Goal: Information Seeking & Learning: Find specific fact

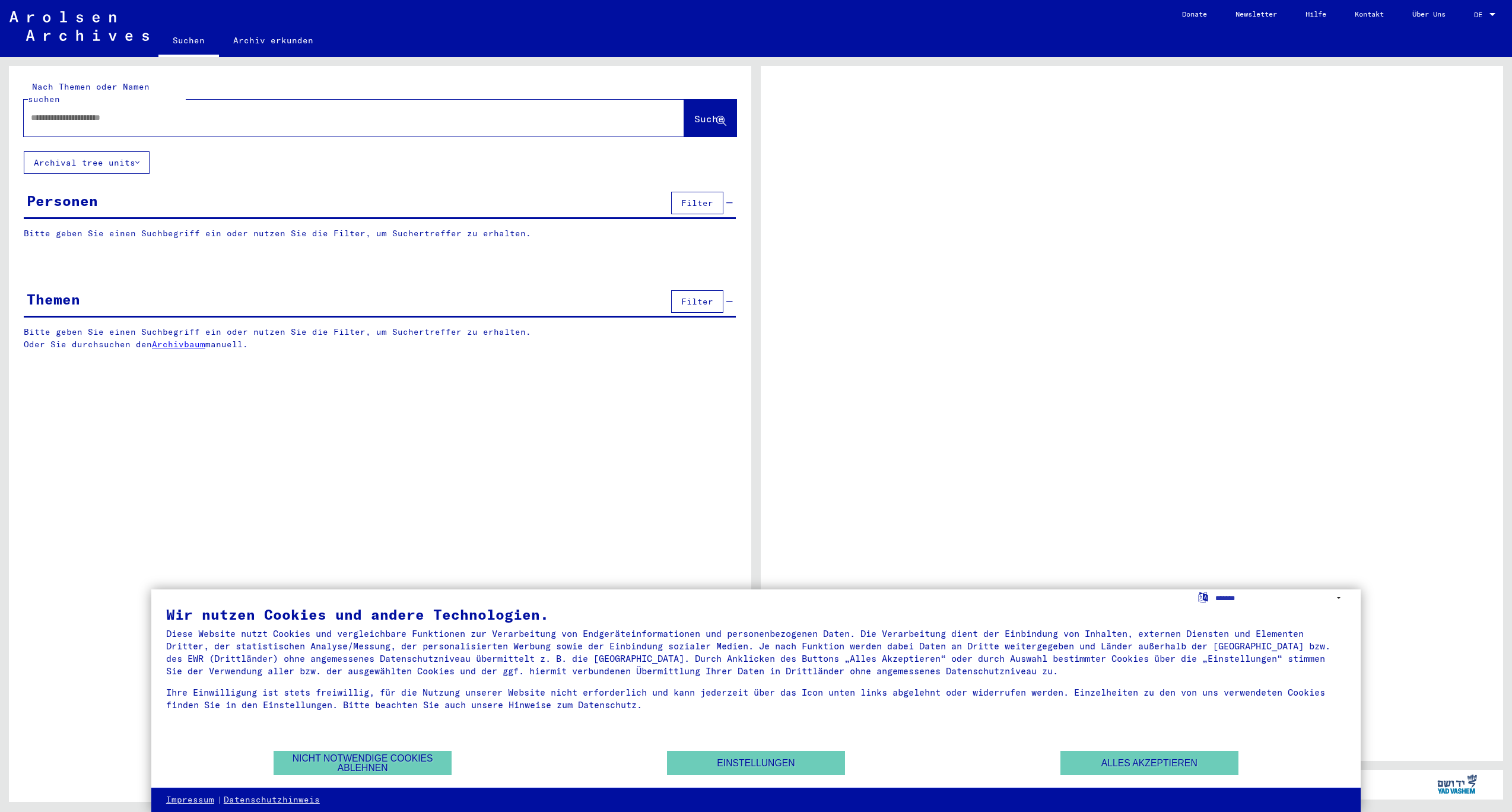
click at [223, 125] on div at bounding box center [339, 117] width 632 height 26
click at [71, 121] on input "text" at bounding box center [344, 118] width 625 height 13
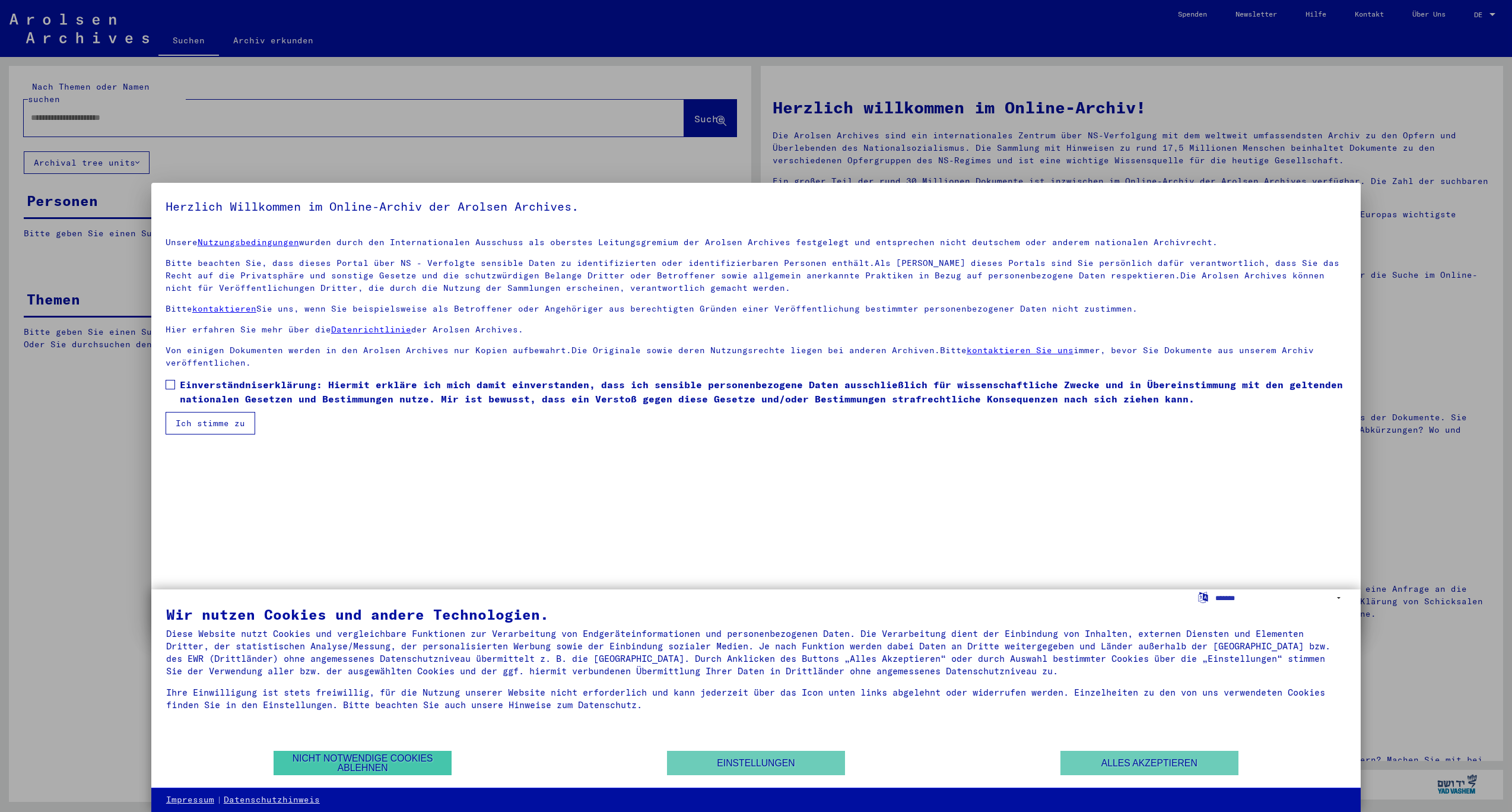
click at [350, 758] on button "Nicht notwendige Cookies ablehnen" at bounding box center [362, 762] width 178 height 24
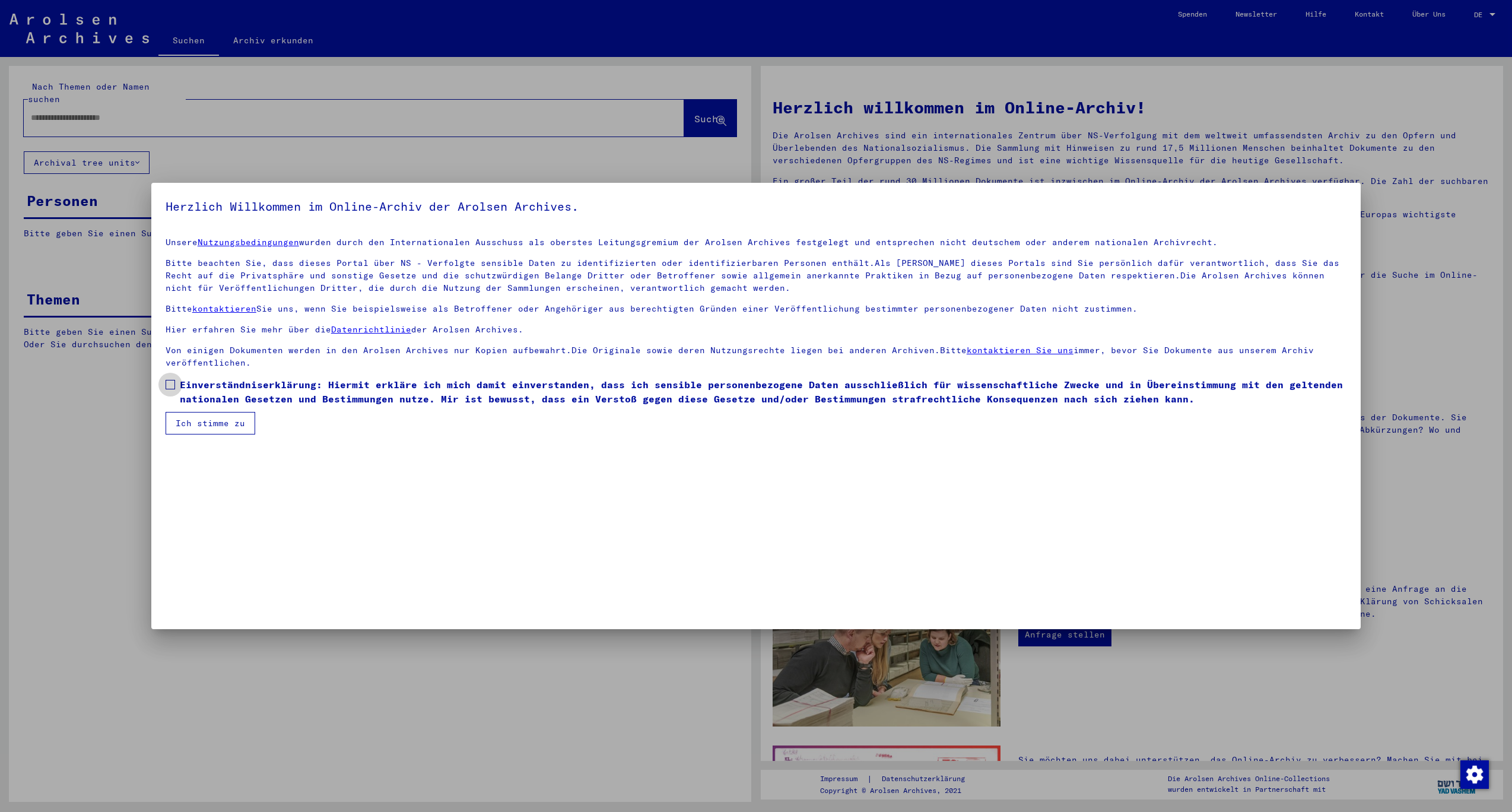
click at [171, 389] on span at bounding box center [170, 385] width 10 height 10
click at [215, 434] on button "Ich stimme zu" at bounding box center [210, 423] width 90 height 22
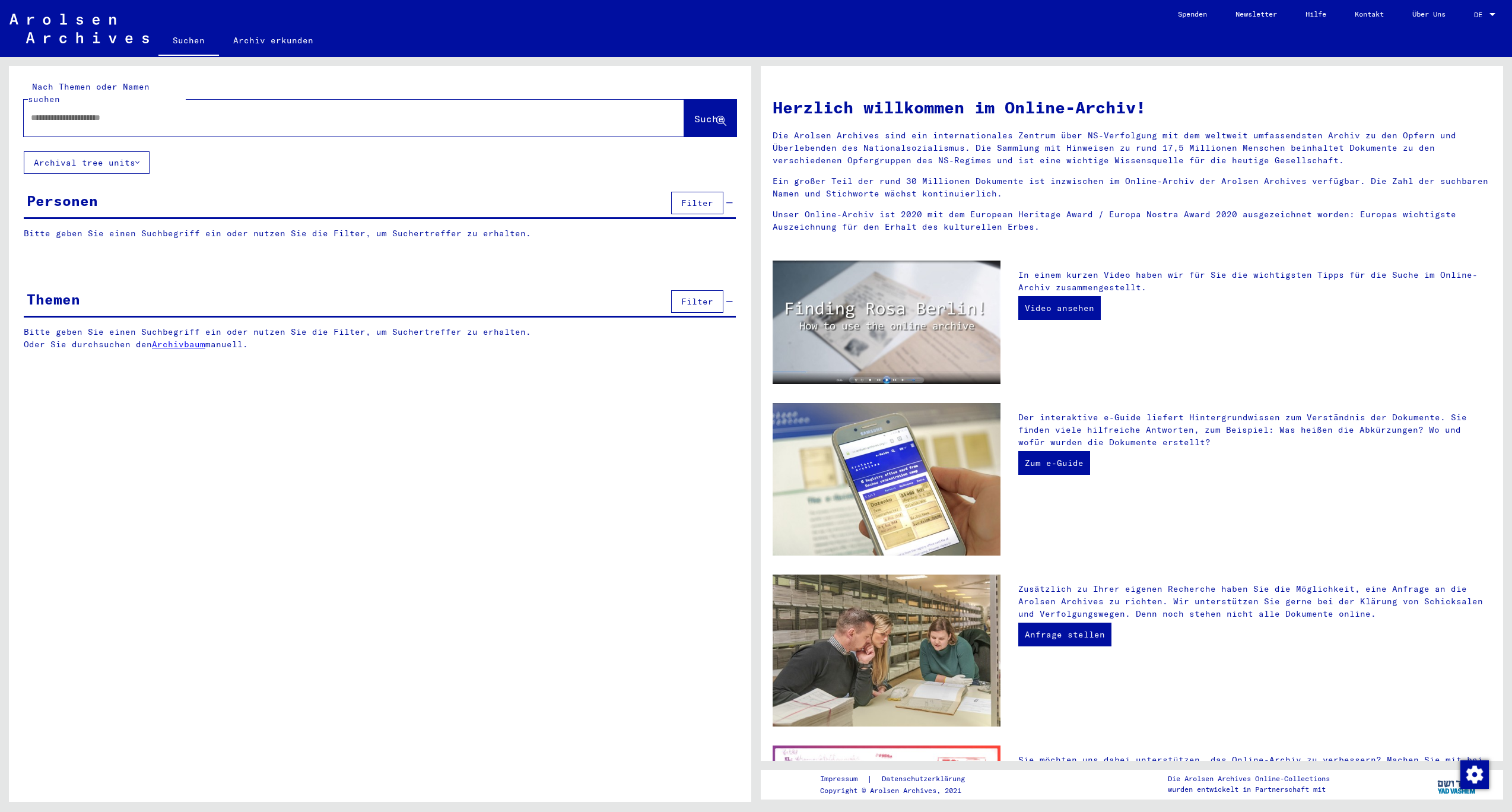
click at [77, 123] on input "text" at bounding box center [340, 118] width 618 height 13
type input "********"
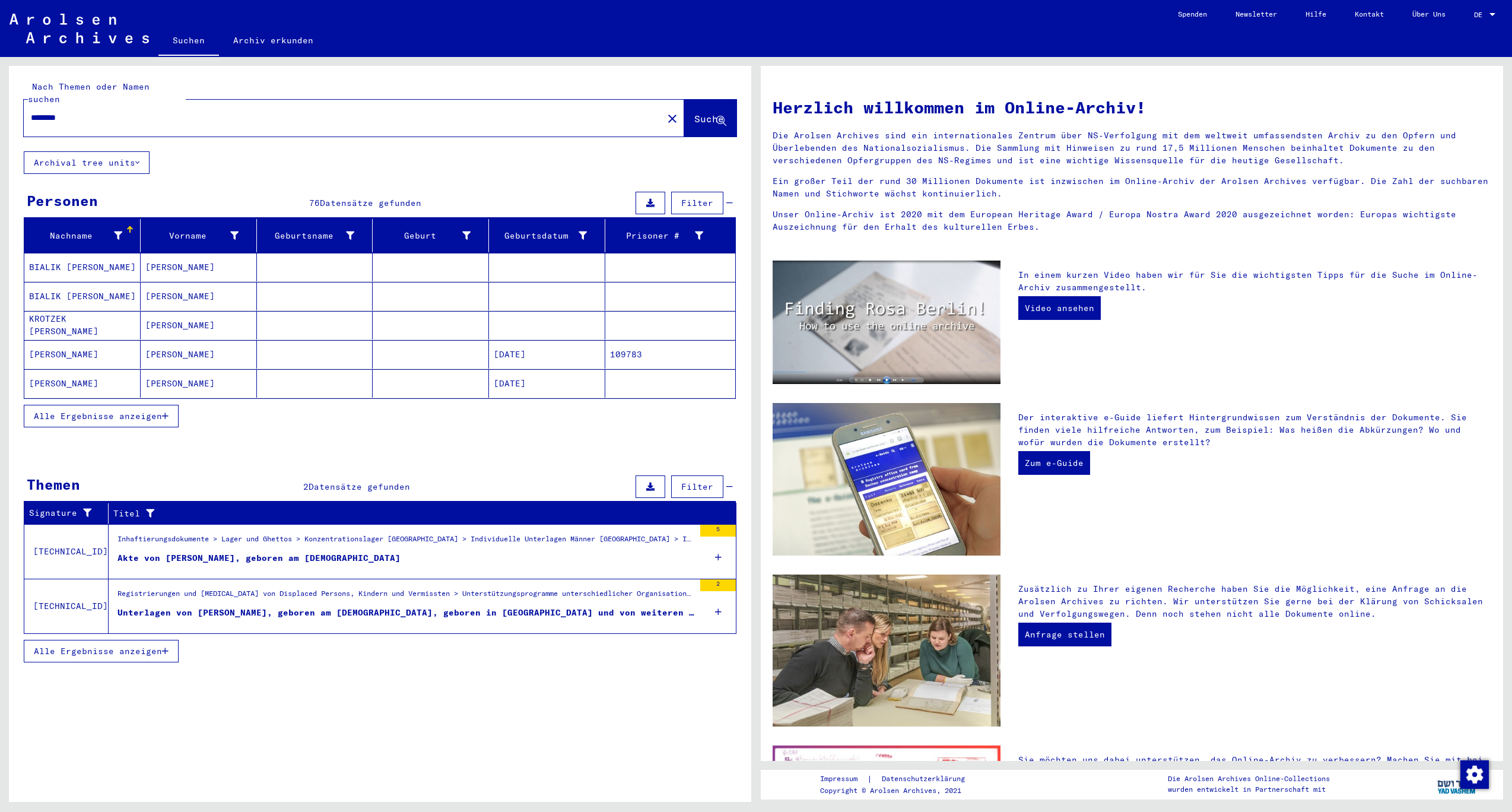
click at [114, 422] on span "Alle Ergebnisse anzeigen" at bounding box center [98, 416] width 129 height 11
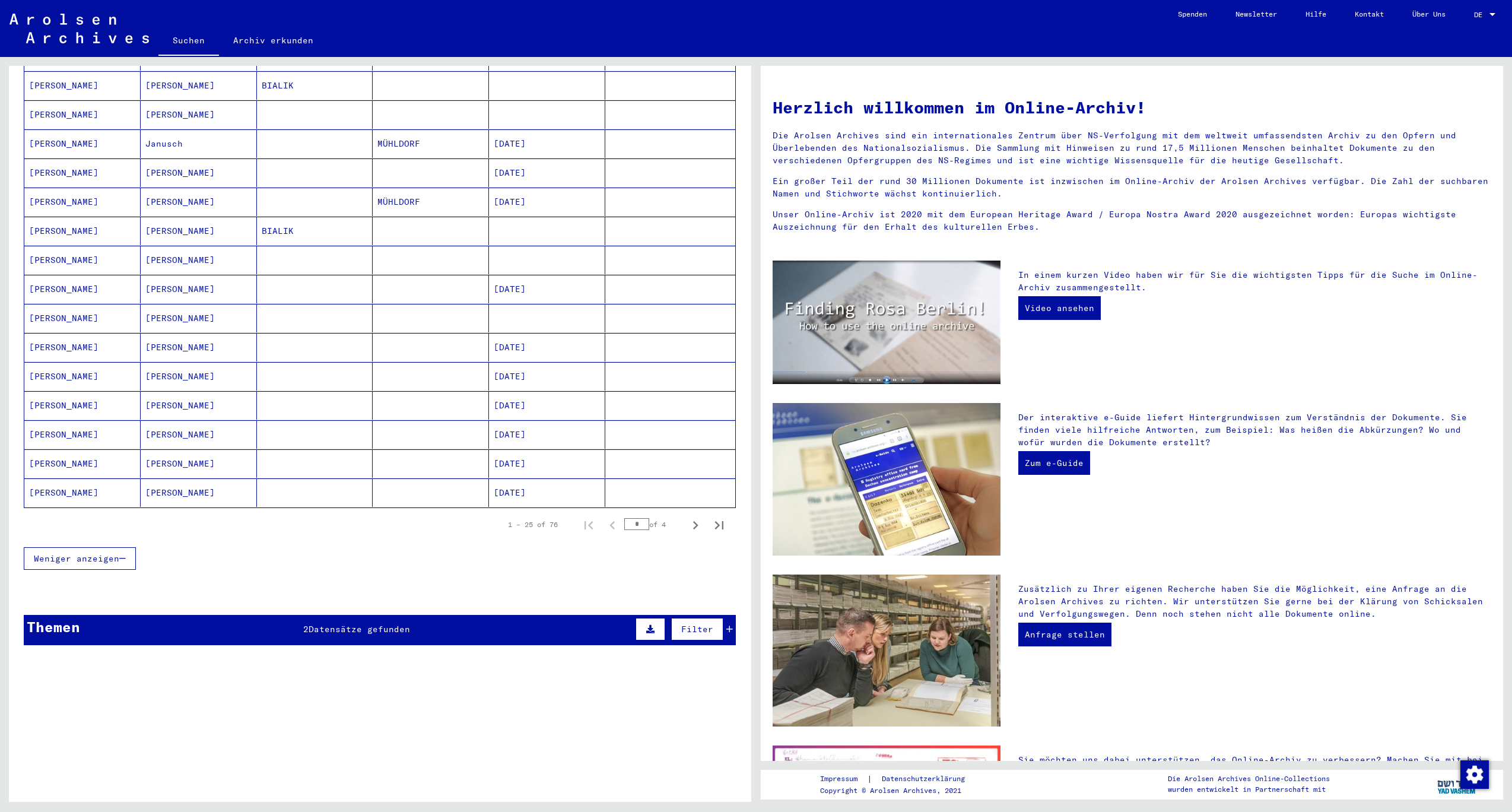
scroll to position [511, 0]
click at [385, 624] on span "Datensätze gefunden" at bounding box center [359, 629] width 101 height 11
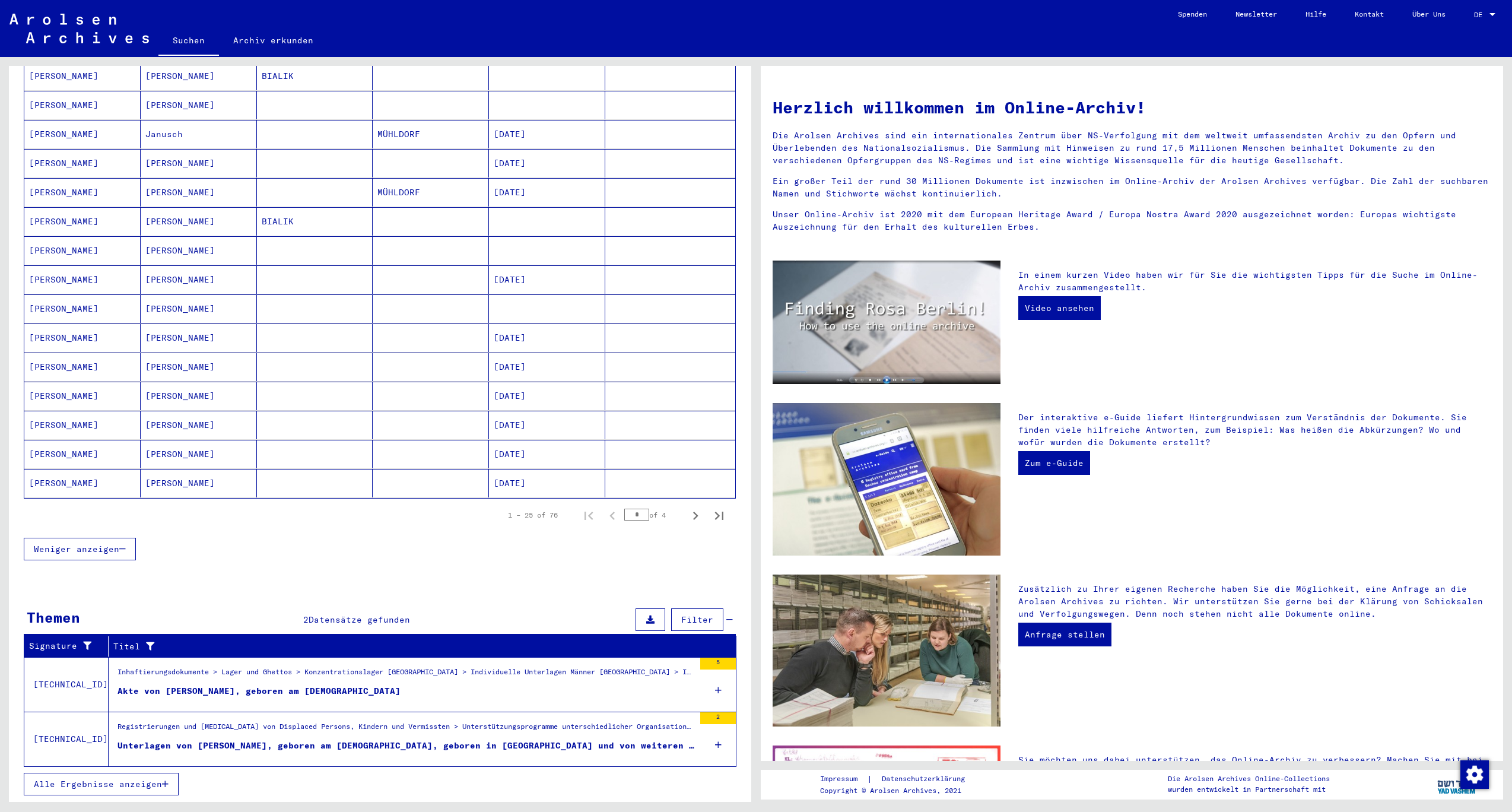
scroll to position [521, 0]
click at [700, 507] on icon "Next page" at bounding box center [695, 515] width 17 height 17
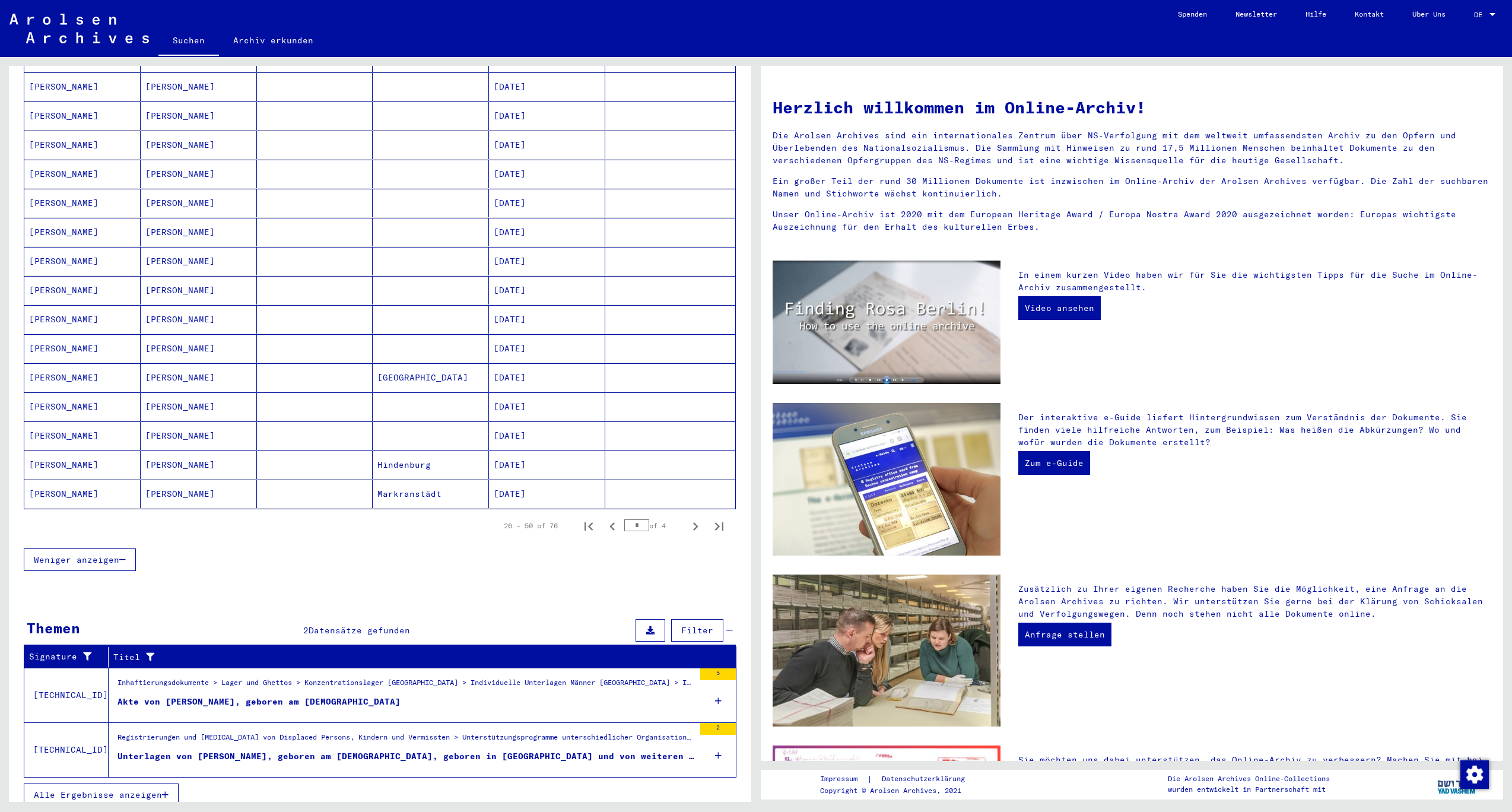
scroll to position [477, 0]
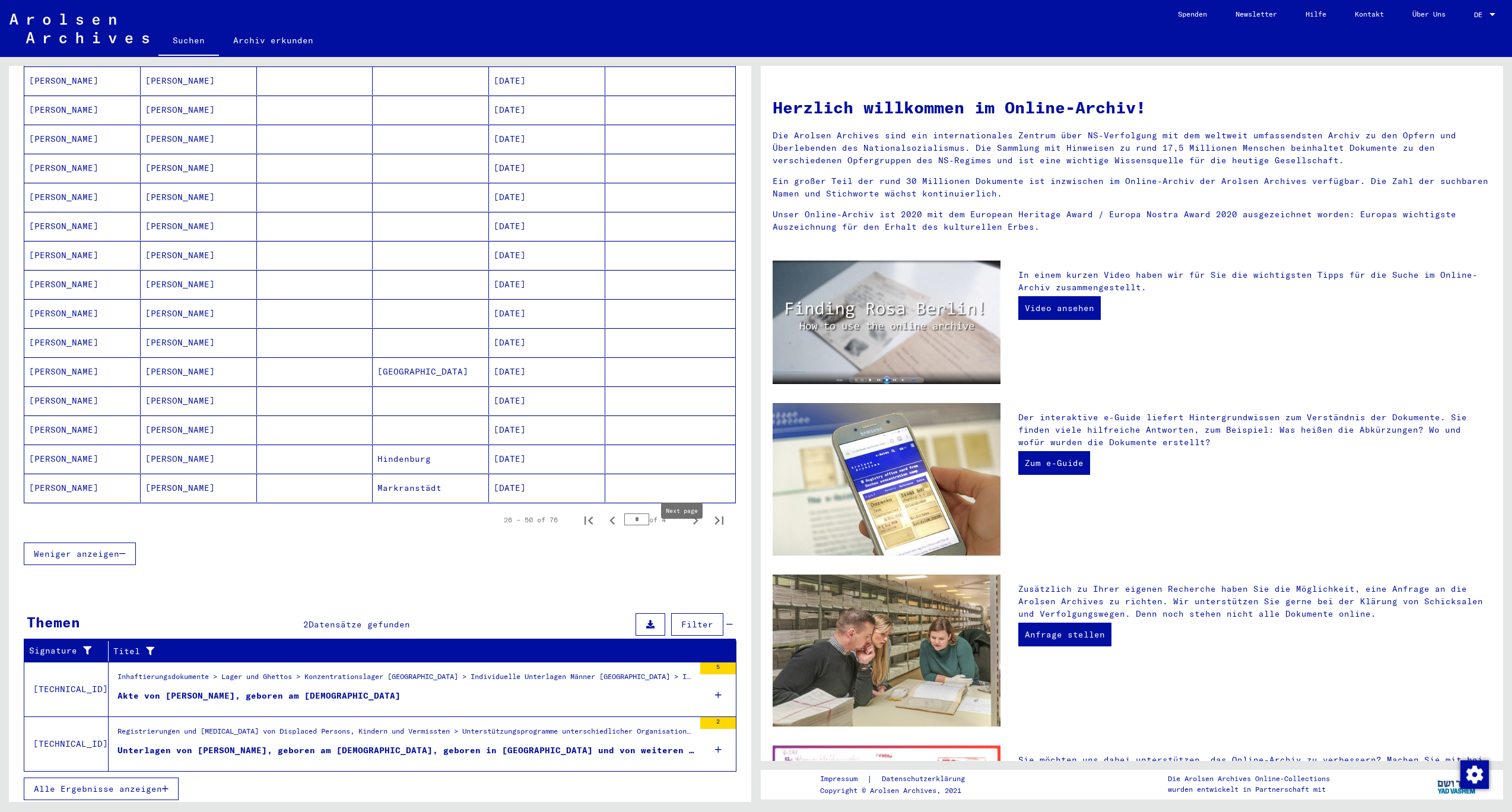
click at [697, 529] on icon "Next page" at bounding box center [695, 520] width 17 height 17
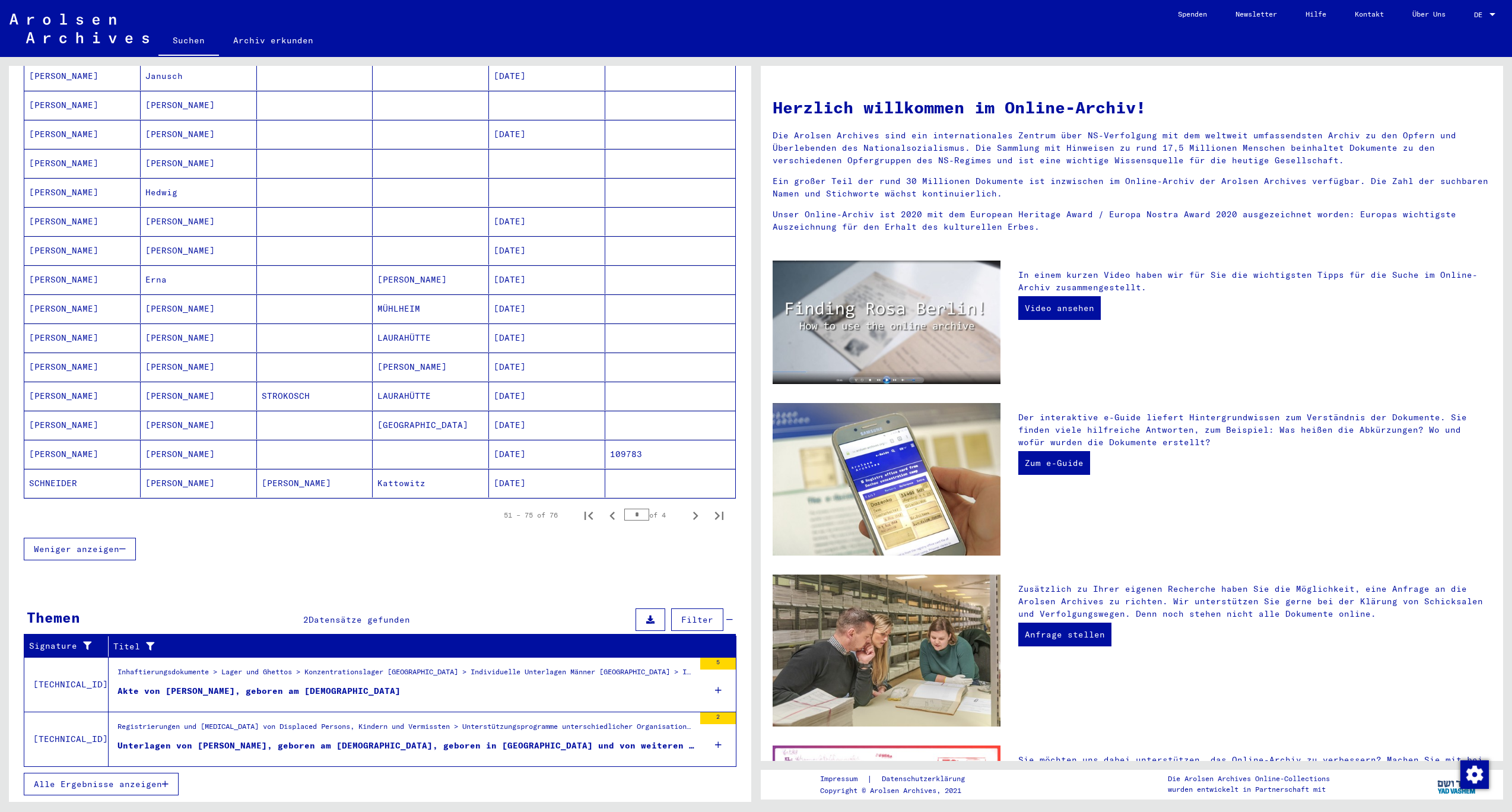
scroll to position [521, 0]
click at [699, 507] on icon "Next page" at bounding box center [695, 515] width 17 height 17
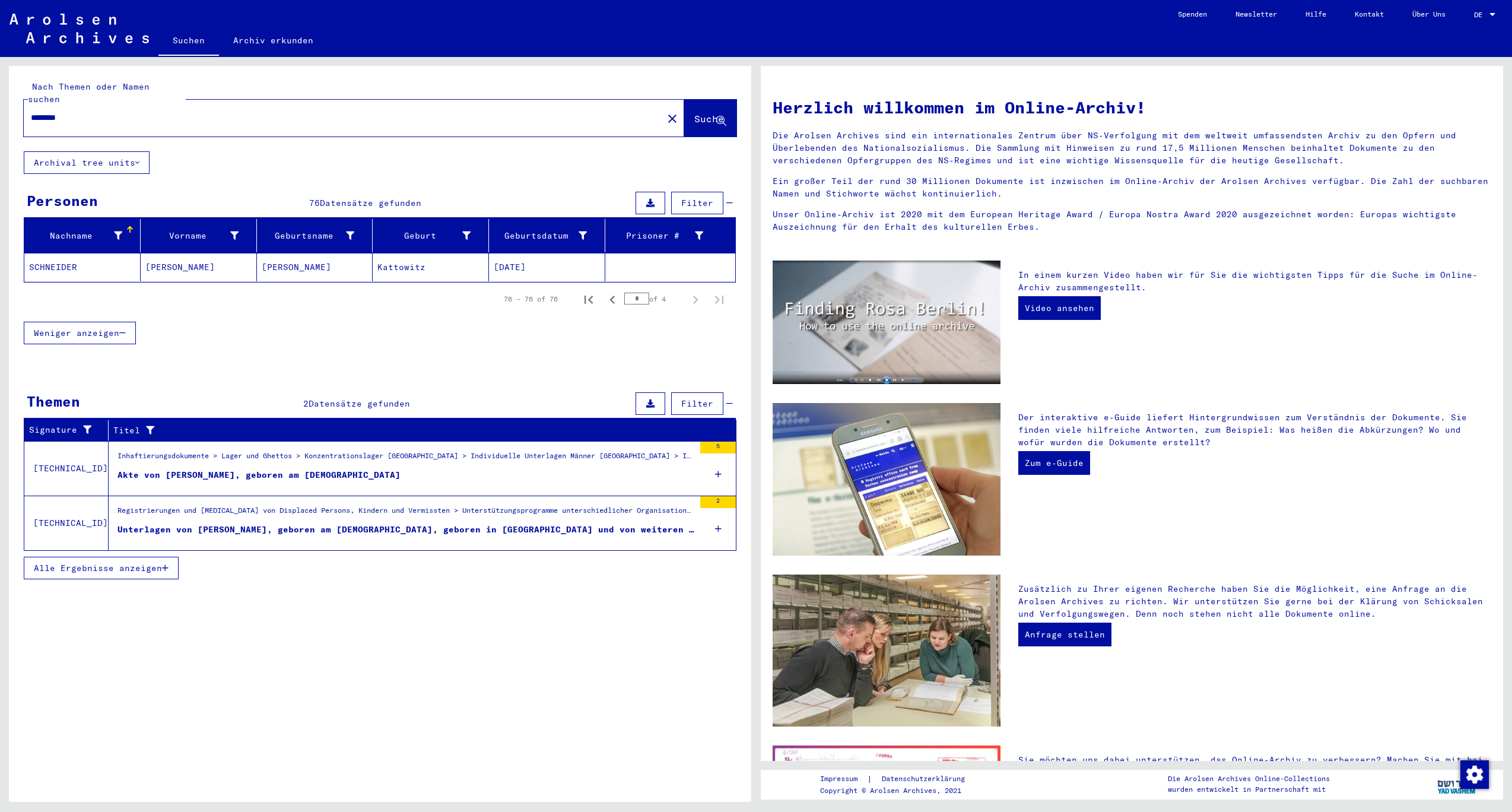
scroll to position [0, 0]
click at [615, 307] on icon "Previous page" at bounding box center [612, 299] width 17 height 17
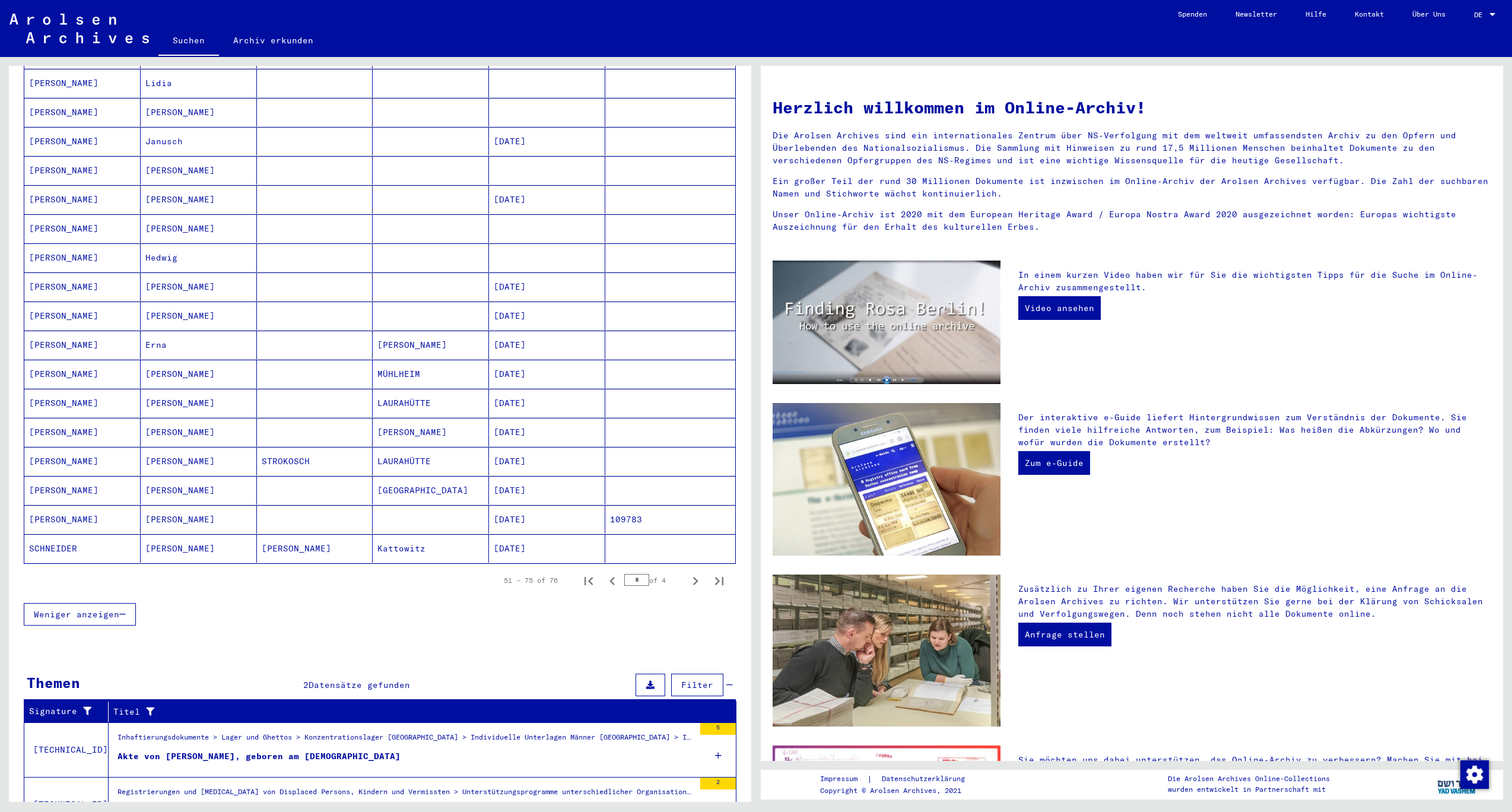
scroll to position [419, 0]
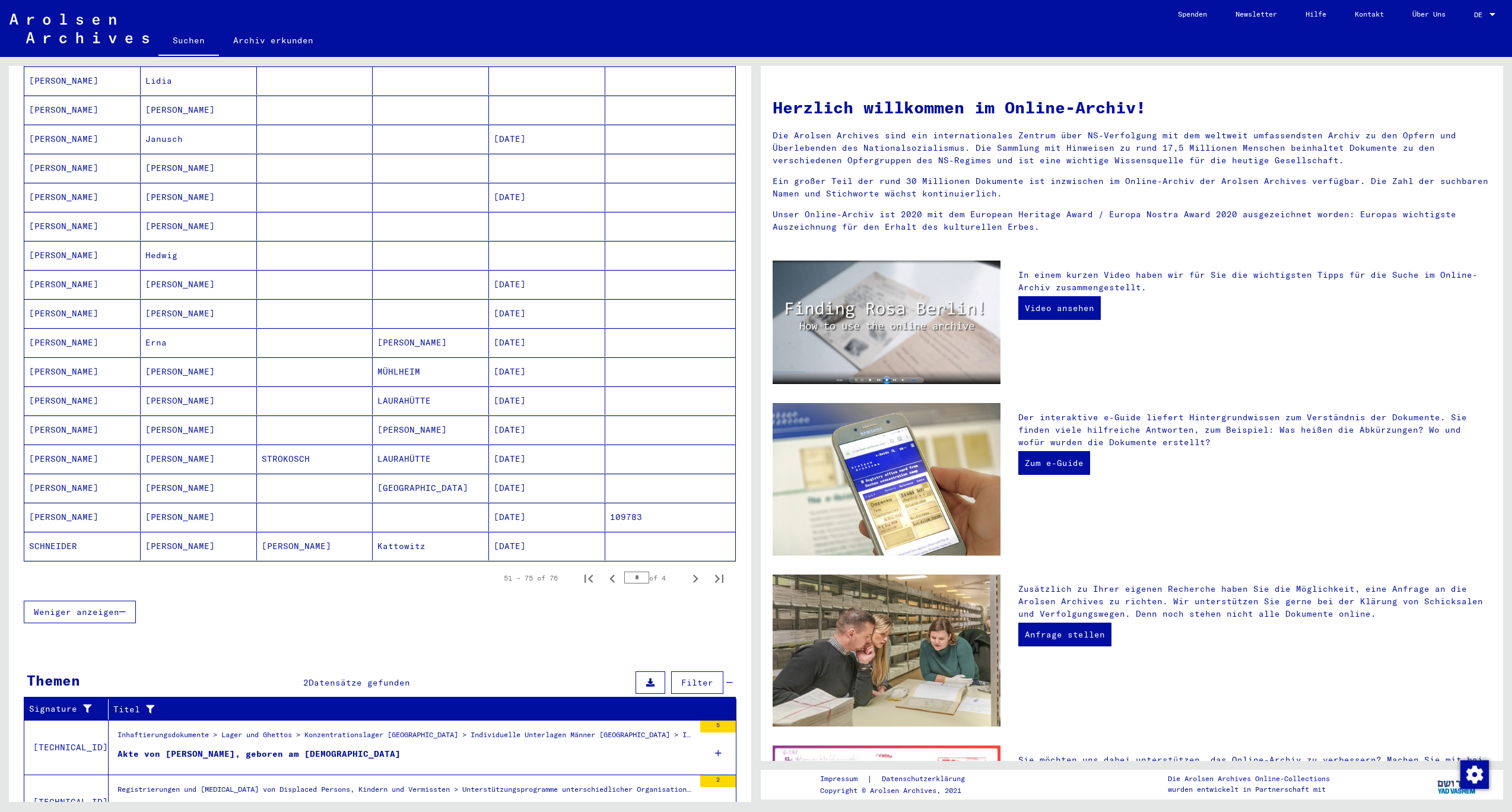
click at [159, 502] on mat-cell "[PERSON_NAME]" at bounding box center [198, 487] width 116 height 28
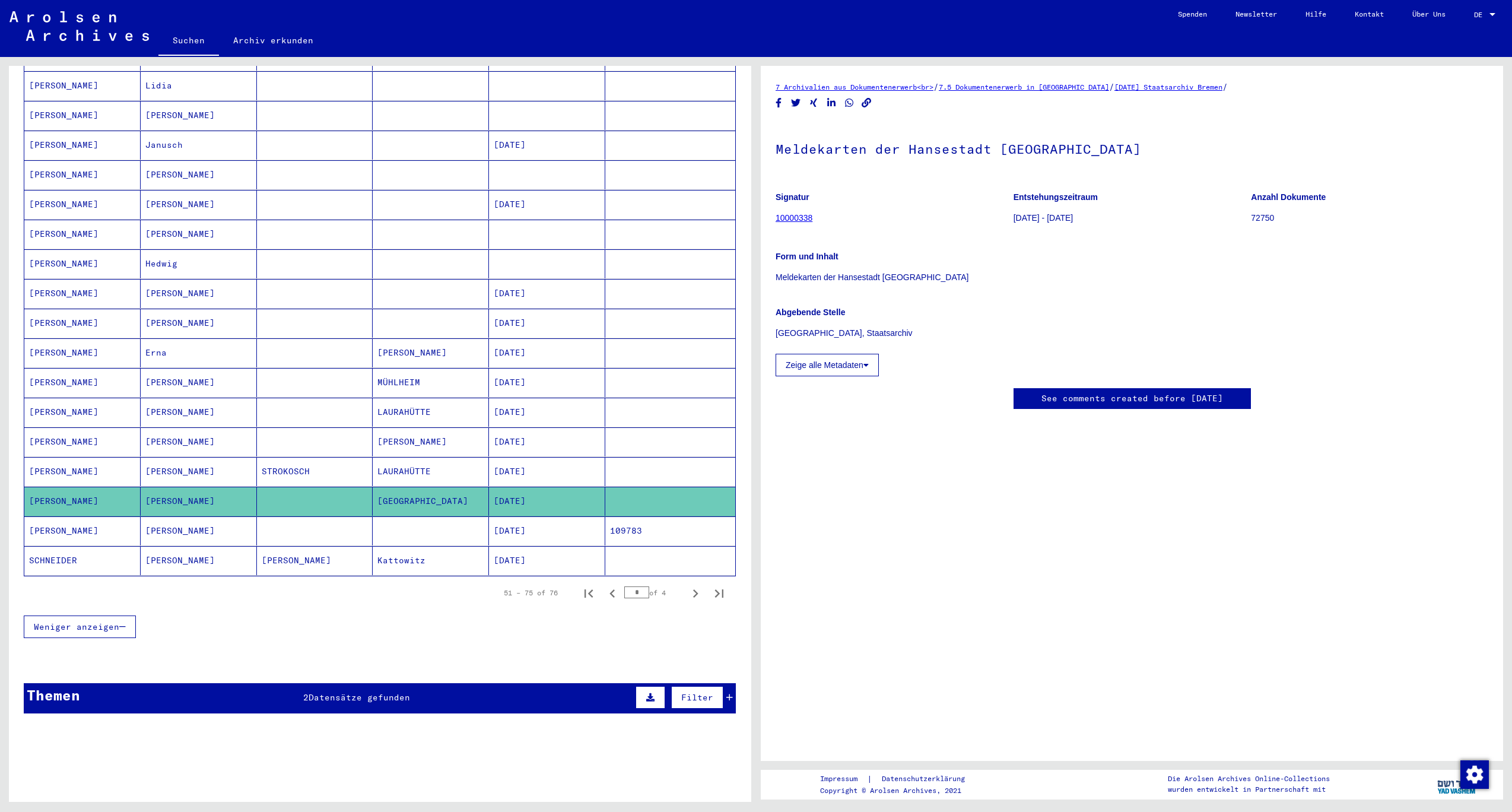
click at [868, 369] on icon at bounding box center [866, 365] width 5 height 9
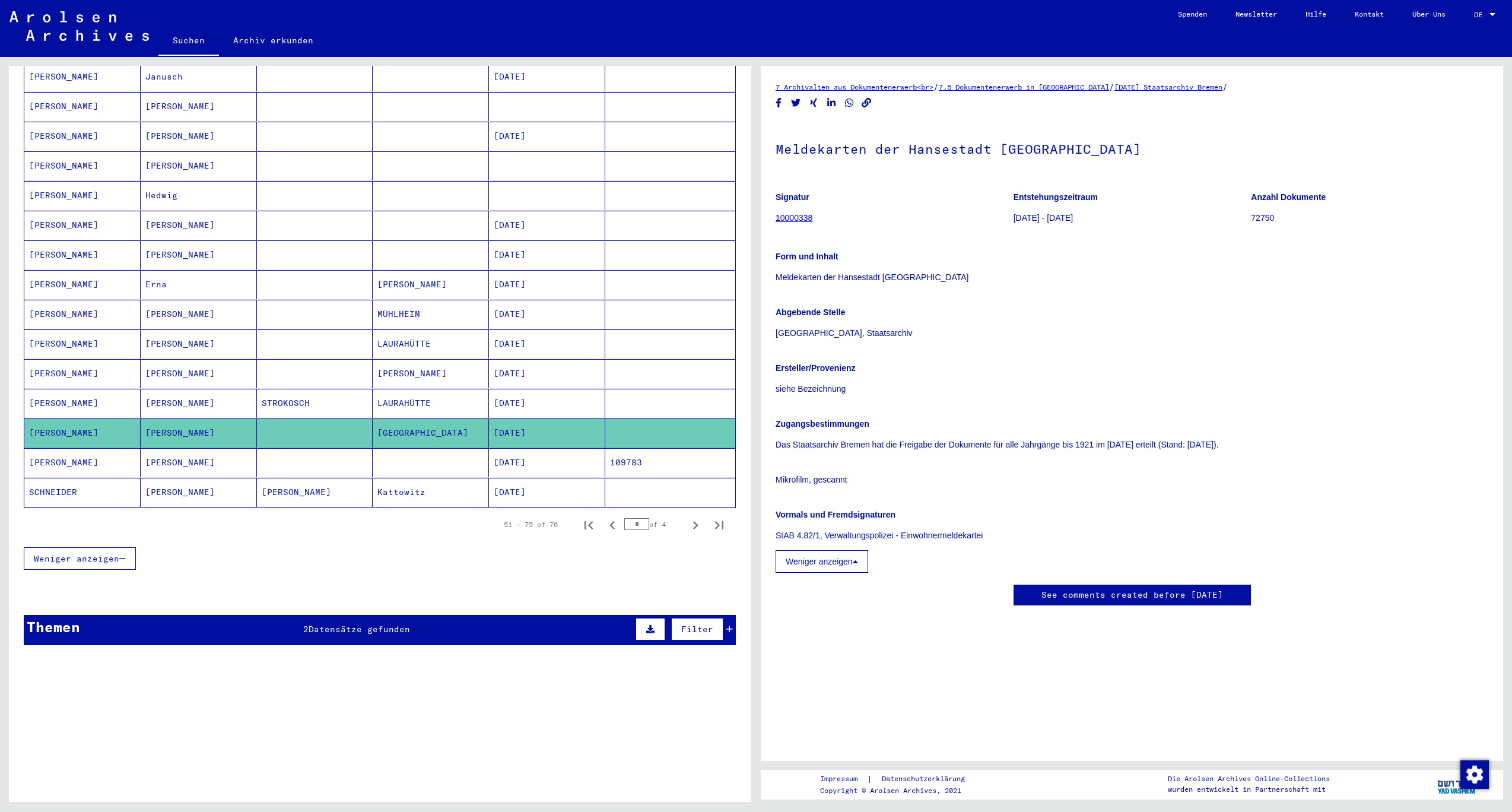
scroll to position [541, 0]
click at [616, 517] on icon "Previous page" at bounding box center [612, 525] width 17 height 17
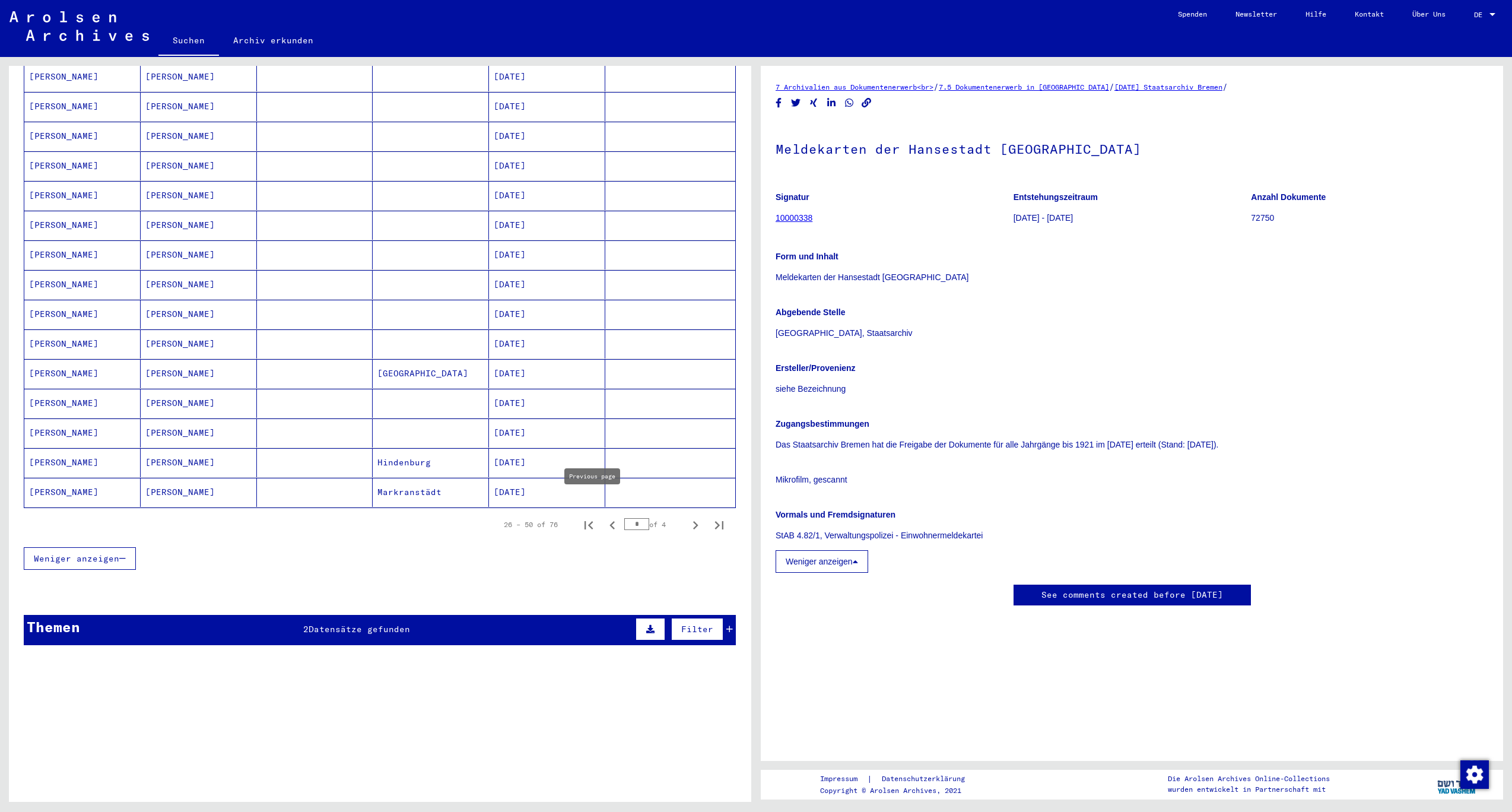
click at [612, 517] on icon "Previous page" at bounding box center [612, 525] width 17 height 17
type input "*"
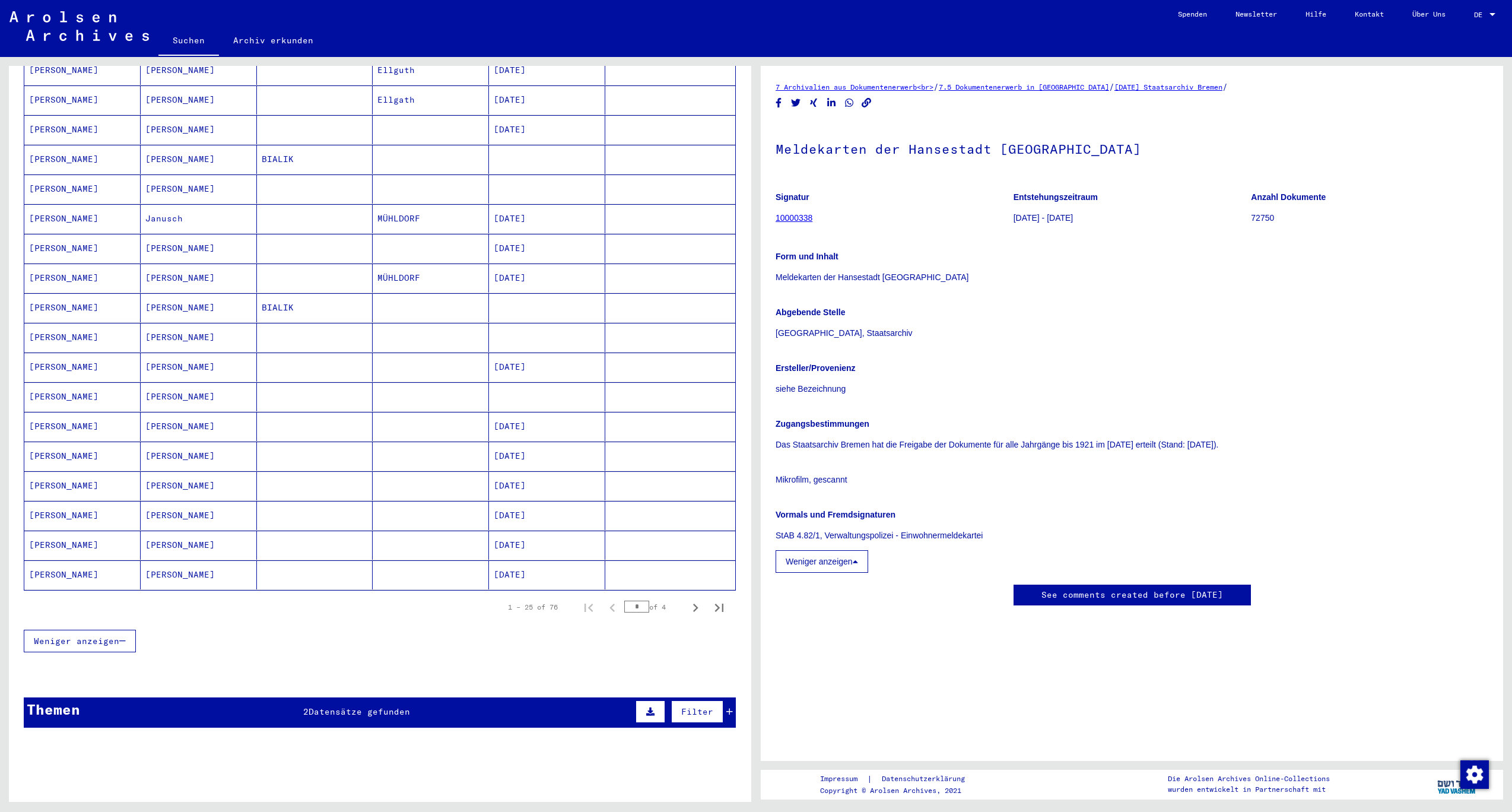
scroll to position [410, 0]
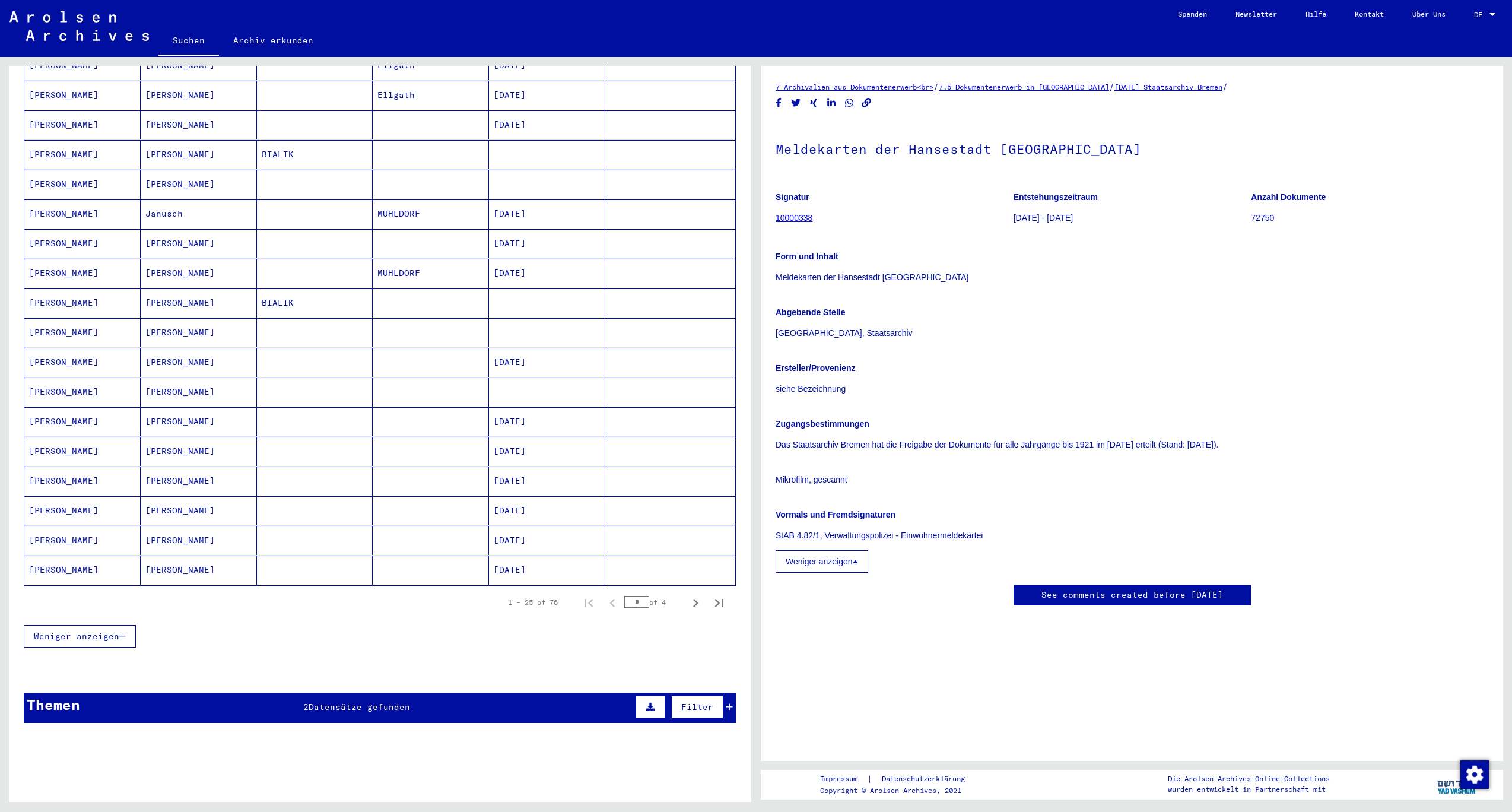
click at [167, 288] on mat-cell "[PERSON_NAME]" at bounding box center [198, 274] width 116 height 29
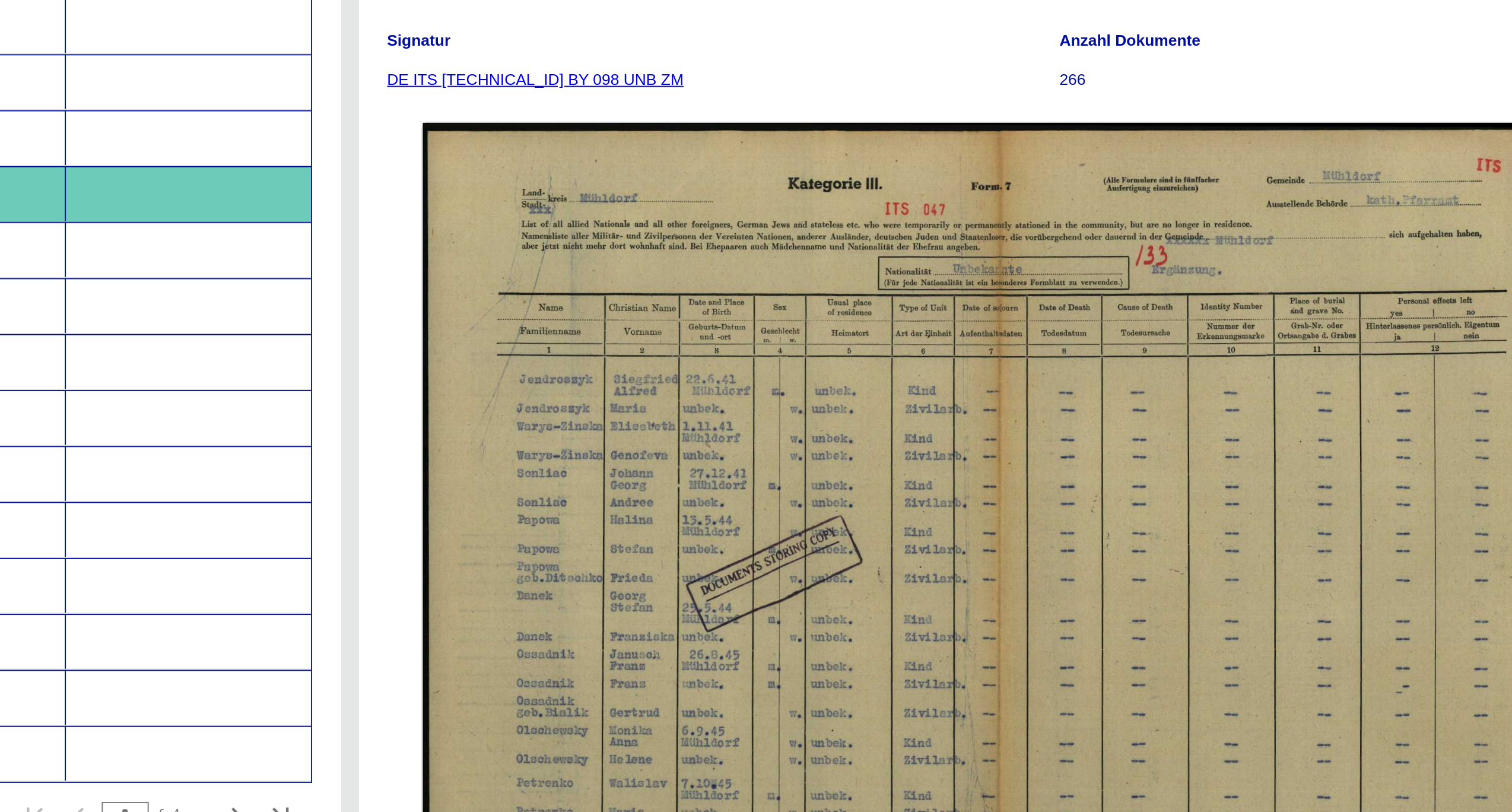
scroll to position [125, 0]
